Goal: Transaction & Acquisition: Obtain resource

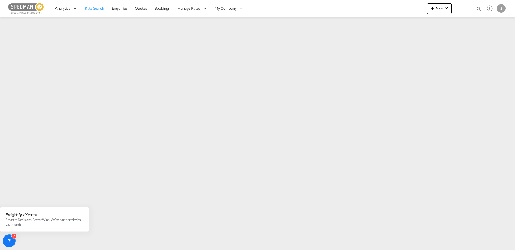
drag, startPoint x: 0, startPoint y: 0, endPoint x: 90, endPoint y: 9, distance: 90.4
click at [90, 9] on span "Rate Search" at bounding box center [94, 8] width 19 height 5
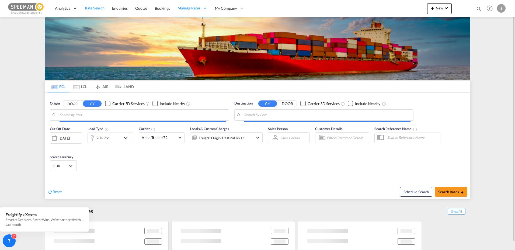
type input "[GEOGRAPHIC_DATA], DKFRC"
type input "[PERSON_NAME] ([PERSON_NAME]), [GEOGRAPHIC_DATA]"
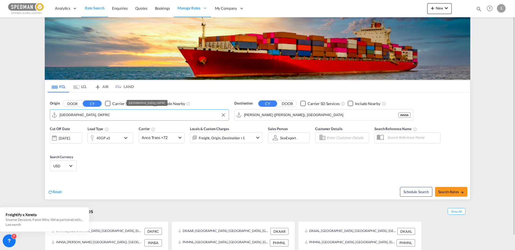
click at [93, 117] on input "[GEOGRAPHIC_DATA], DKFRC" at bounding box center [143, 115] width 166 height 8
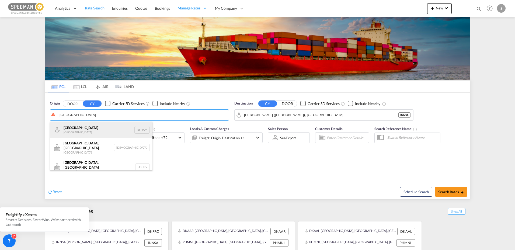
click at [75, 127] on div "[GEOGRAPHIC_DATA] [GEOGRAPHIC_DATA] DEHAM" at bounding box center [101, 130] width 102 height 16
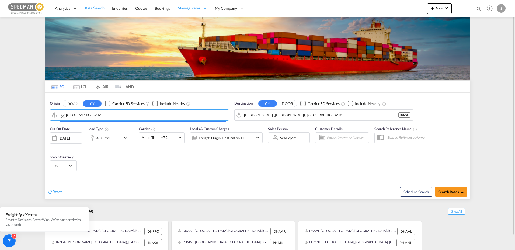
type input "[GEOGRAPHIC_DATA], [GEOGRAPHIC_DATA]"
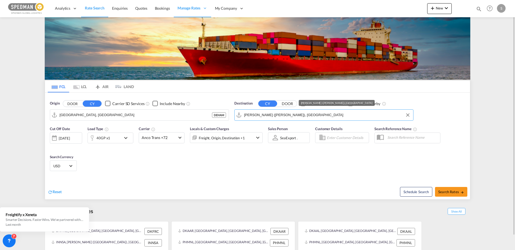
click at [326, 117] on input "[PERSON_NAME] ([PERSON_NAME]), [GEOGRAPHIC_DATA]" at bounding box center [327, 115] width 166 height 8
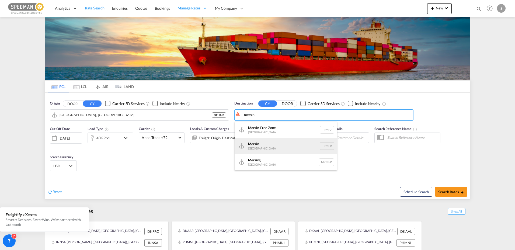
click at [257, 147] on div "Mersin [GEOGRAPHIC_DATA] TRMER" at bounding box center [286, 146] width 102 height 16
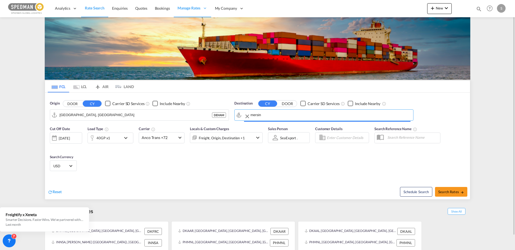
type input "Mersin, TRMER"
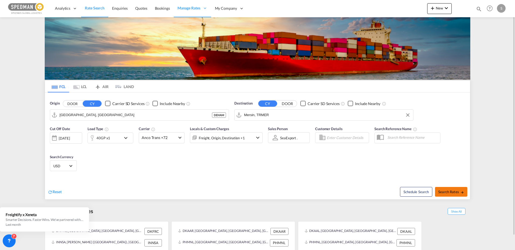
click at [457, 193] on span "Search Rates" at bounding box center [451, 192] width 26 height 4
type input "DEHAM to TRMER / [DATE]"
